Goal: Task Accomplishment & Management: Manage account settings

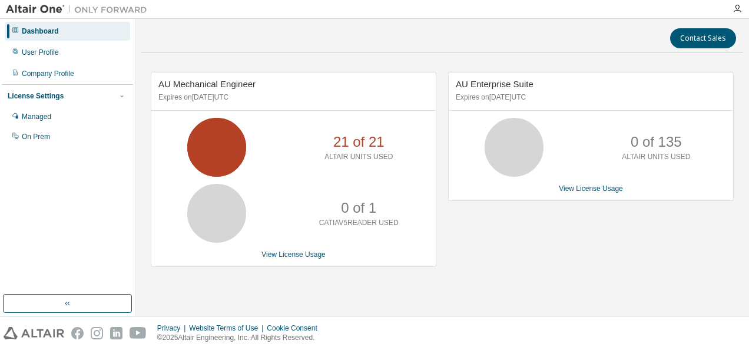
click at [30, 10] on img at bounding box center [79, 10] width 147 height 12
click at [737, 9] on icon "button" at bounding box center [737, 8] width 9 height 9
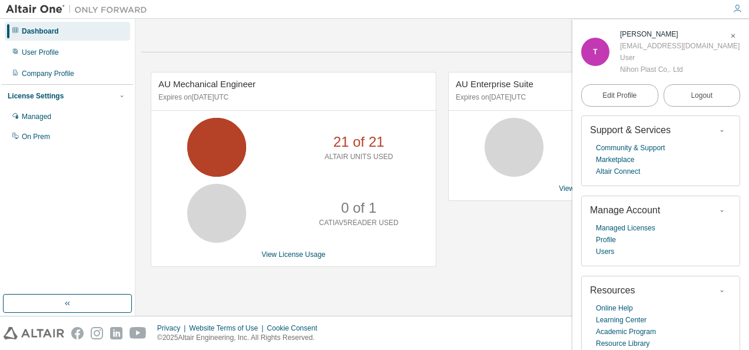
click at [730, 37] on icon "button" at bounding box center [733, 35] width 7 height 7
